Goal: Information Seeking & Learning: Learn about a topic

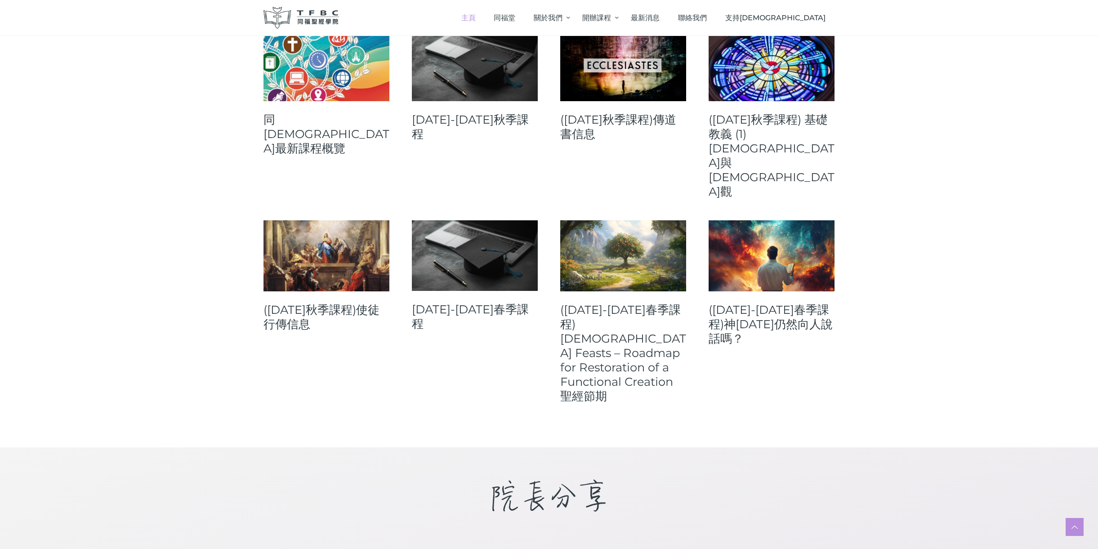
scroll to position [373, 0]
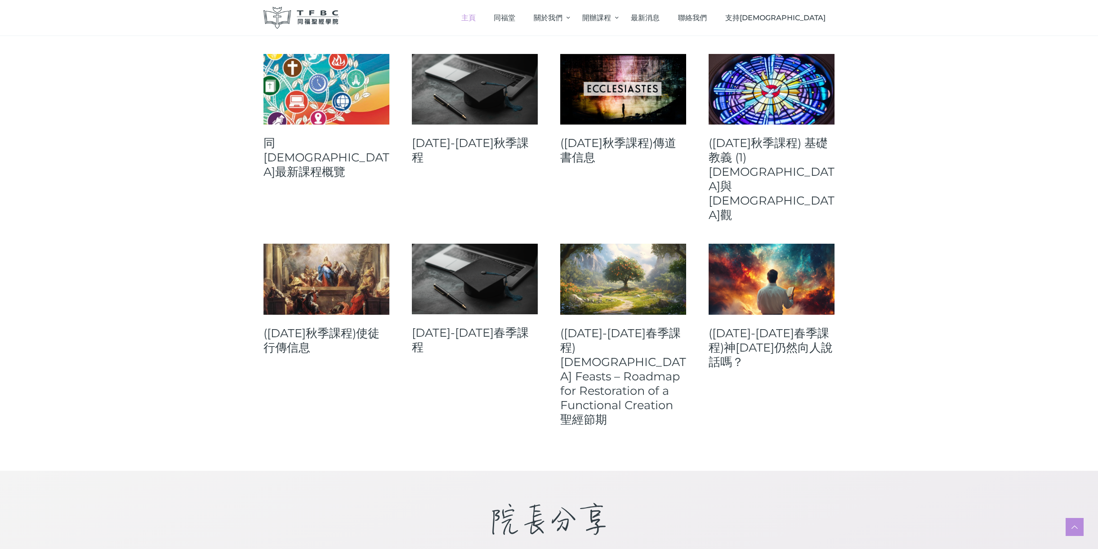
click at [778, 326] on link "([DATE]-[DATE]春季課程)神[DATE]仍然向人說話嗎？" at bounding box center [772, 347] width 126 height 43
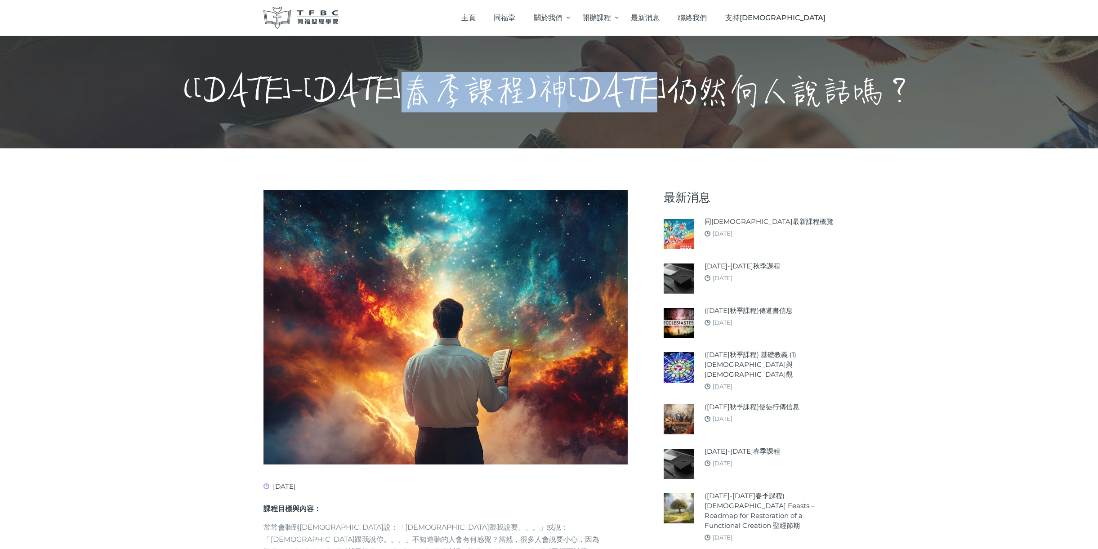
drag, startPoint x: 549, startPoint y: 87, endPoint x: 873, endPoint y: 88, distance: 323.9
click at [873, 89] on h1 "([DATE]-[DATE]春季課程)神[DATE]仍然向人說話嗎？" at bounding box center [549, 92] width 731 height 40
copy h1 "神今天仍然向人說話嗎？"
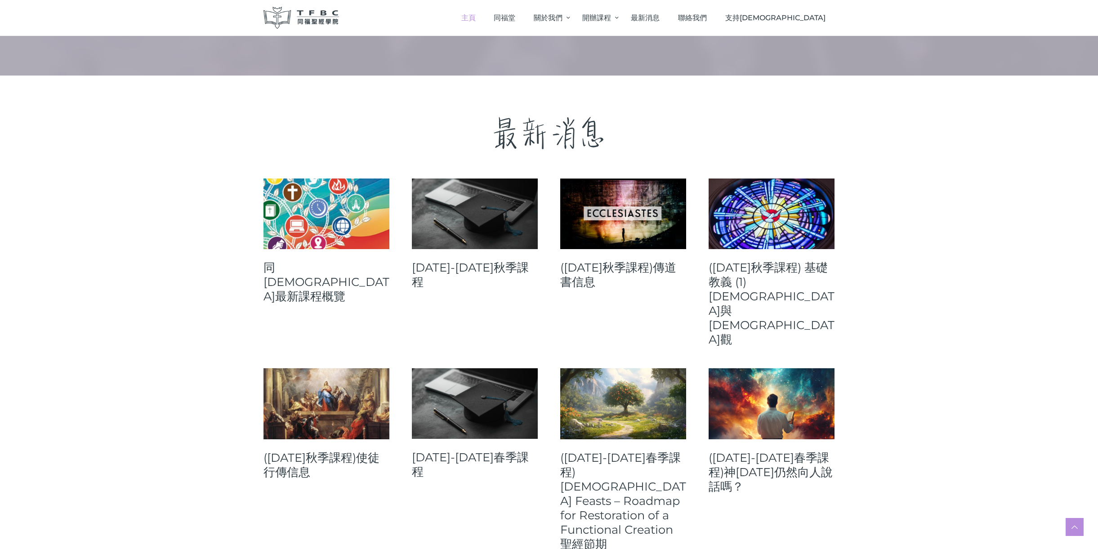
scroll to position [244, 0]
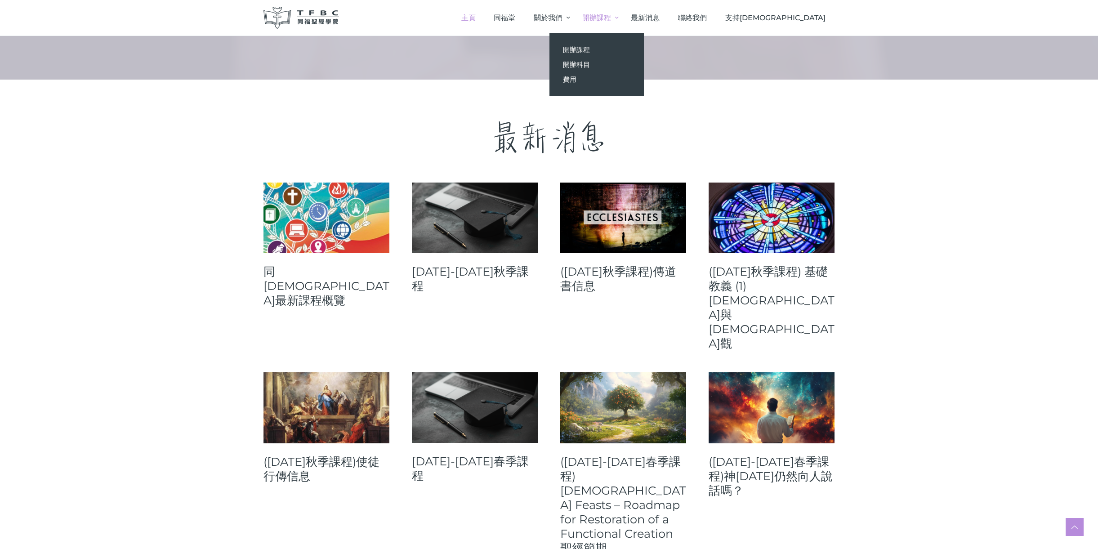
click at [590, 62] on span "開辦科目" at bounding box center [576, 64] width 27 height 9
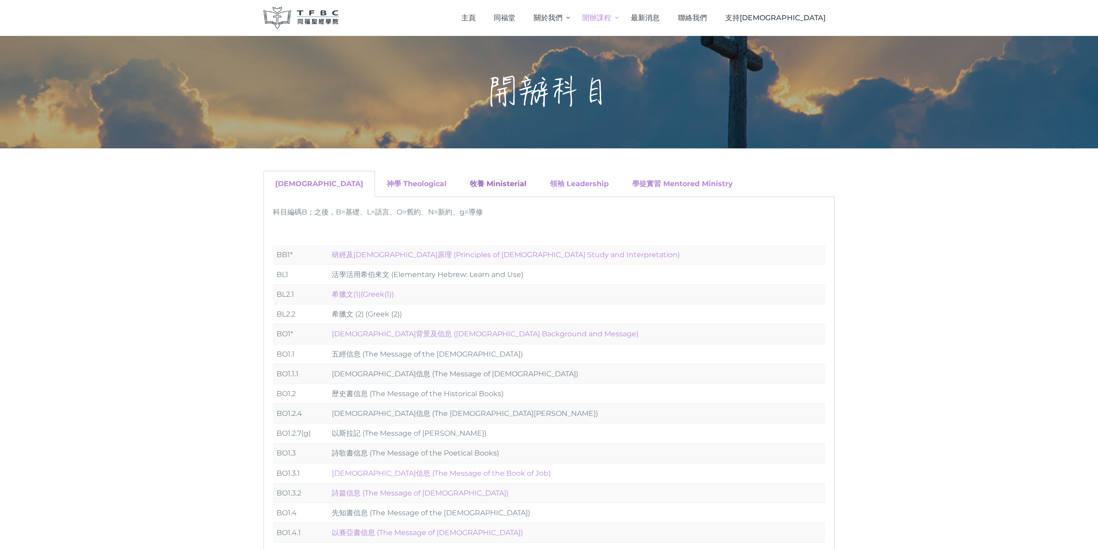
click at [470, 184] on link "牧養 Ministerial" at bounding box center [498, 183] width 57 height 9
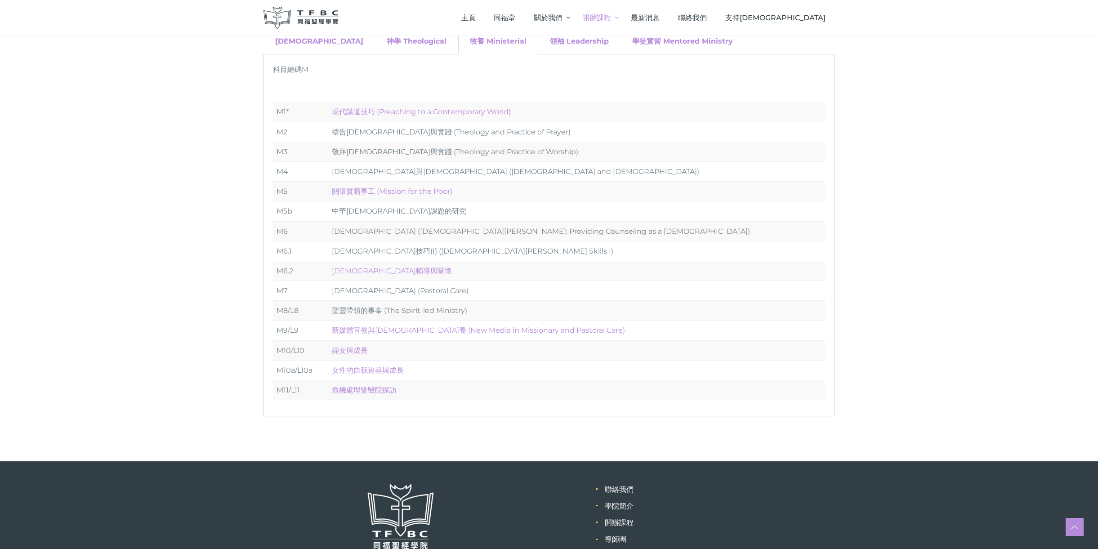
scroll to position [139, 0]
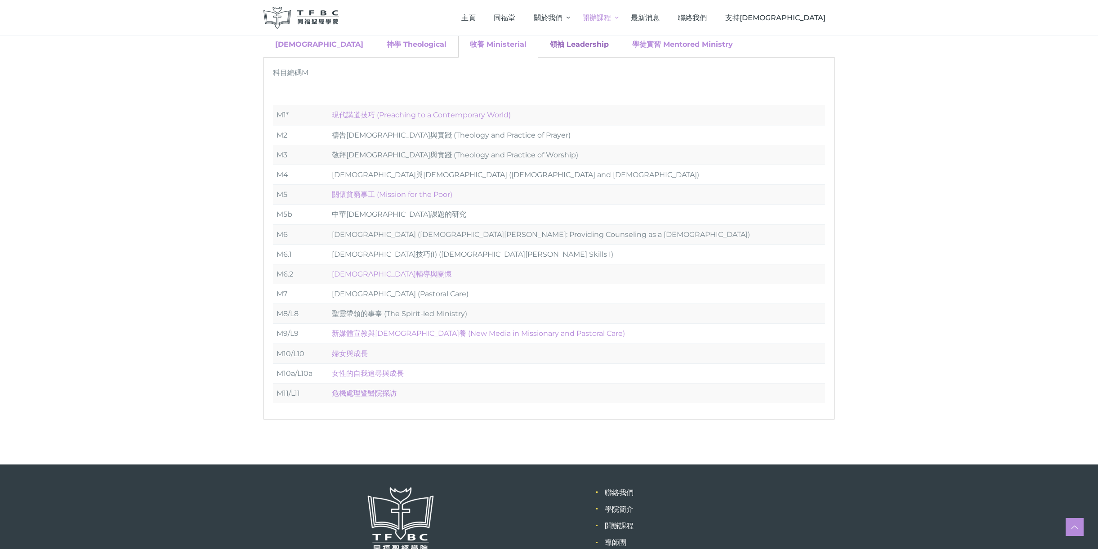
click at [550, 42] on link "領袖 Leadership" at bounding box center [579, 44] width 59 height 9
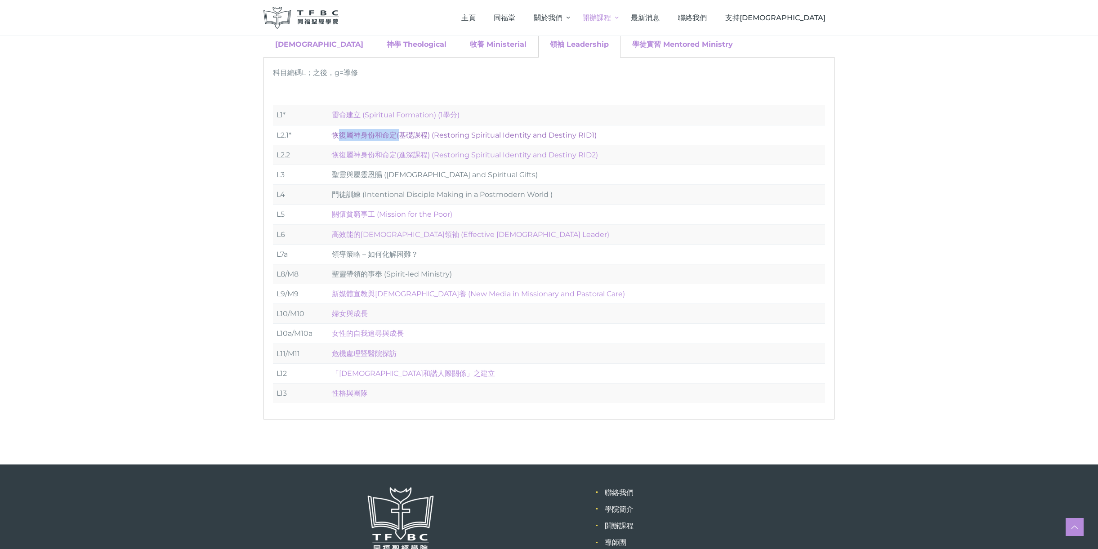
drag, startPoint x: 329, startPoint y: 132, endPoint x: 395, endPoint y: 133, distance: 65.7
click at [395, 133] on td "恢復屬神身份和命定(基礎課程) (Restoring Spiritual Identity and Destiny RID1)" at bounding box center [576, 135] width 497 height 20
copy link "恢復屬神身份和命定"
